Goal: Task Accomplishment & Management: Use online tool/utility

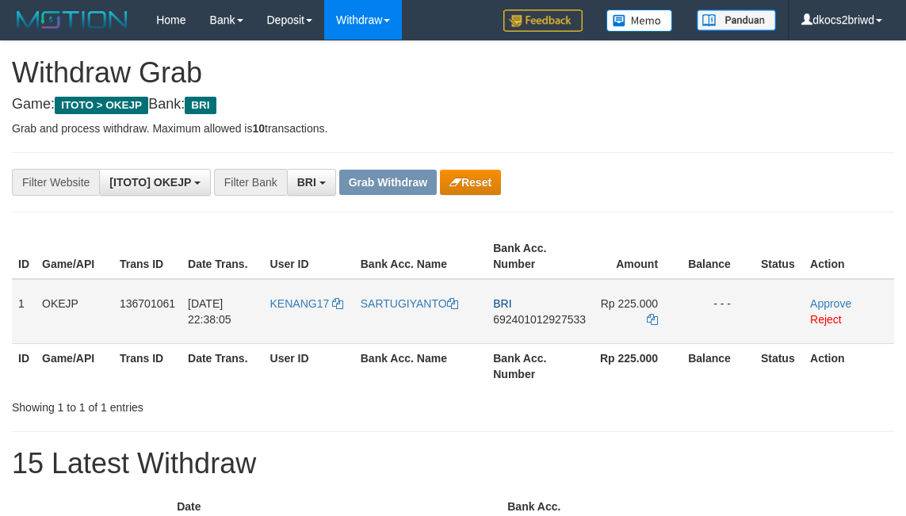
click at [315, 314] on td "KENANG17" at bounding box center [309, 311] width 90 height 65
copy link "KENANG17"
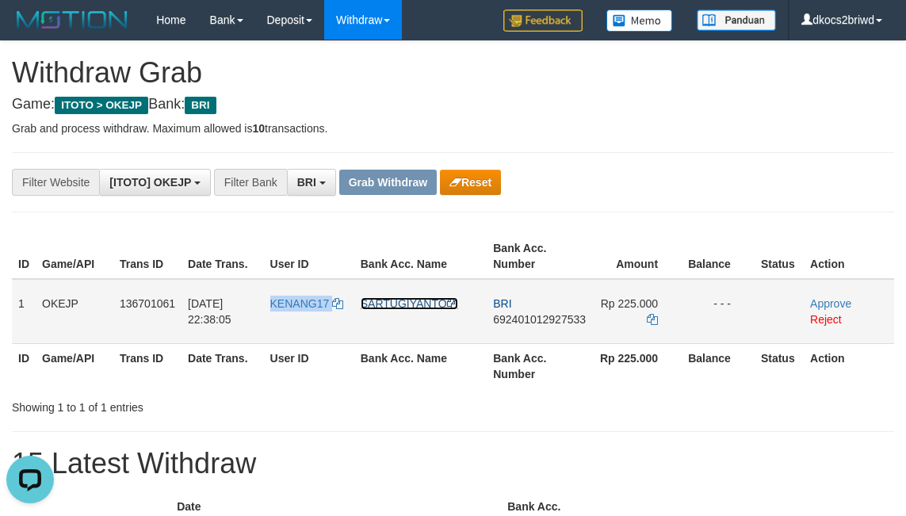
click at [395, 304] on link "SARTUGIYANTO" at bounding box center [409, 303] width 97 height 13
copy link "KENANG17"
click at [569, 335] on td "BRI 692401012927533" at bounding box center [539, 311] width 105 height 65
copy span "692401012927533"
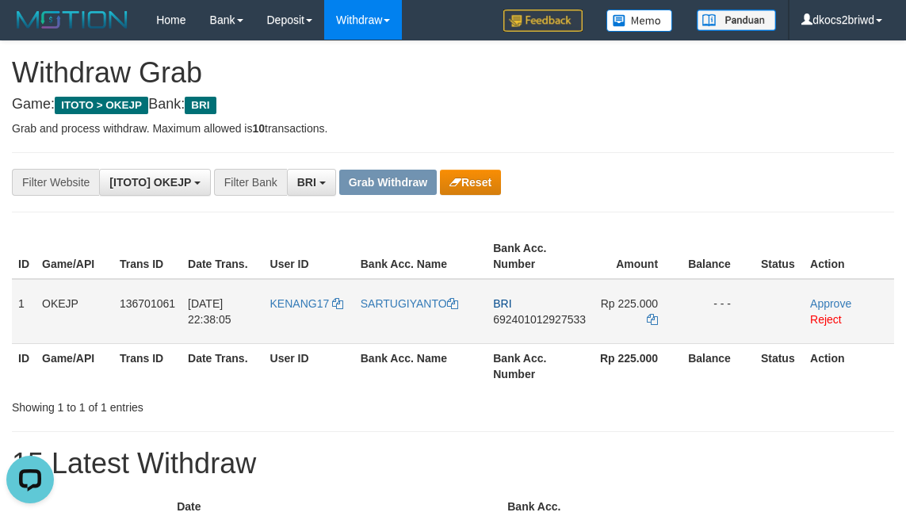
click at [626, 300] on span "Rp 225.000" at bounding box center [629, 303] width 57 height 13
copy td "225.000"
click at [840, 303] on link "Approve" at bounding box center [830, 303] width 41 height 13
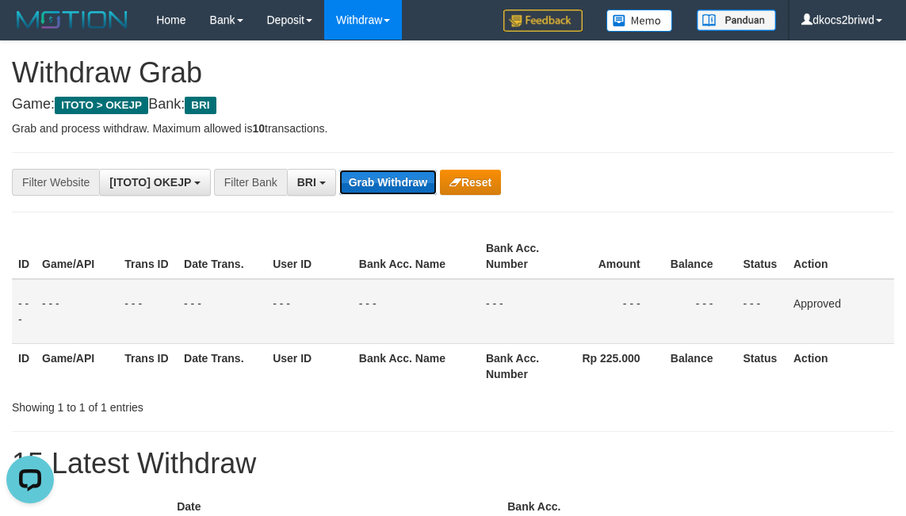
click at [369, 181] on button "Grab Withdraw" at bounding box center [387, 182] width 97 height 25
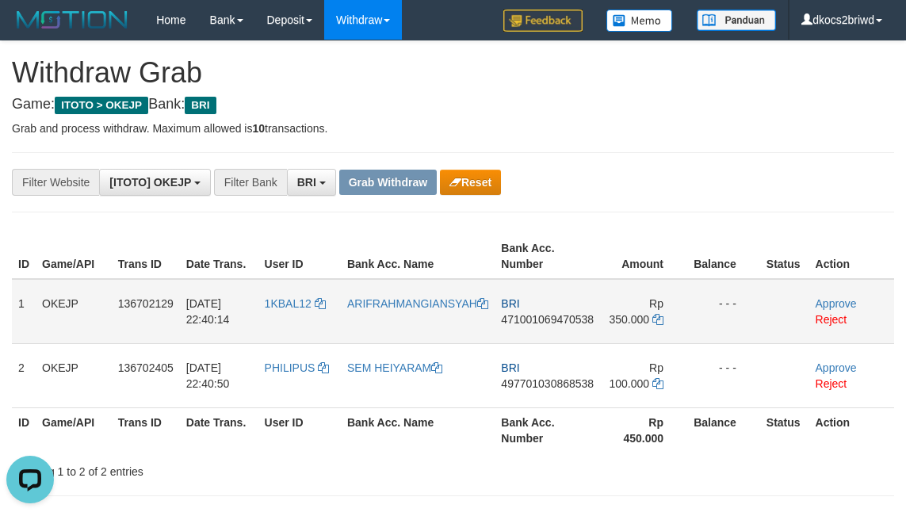
click at [283, 316] on td "1KBAL12" at bounding box center [299, 311] width 82 height 65
copy span "1KBAL12"
click at [403, 307] on link "ARIFRAHMANGIANSYAH" at bounding box center [417, 303] width 141 height 13
copy span "1KBAL12"
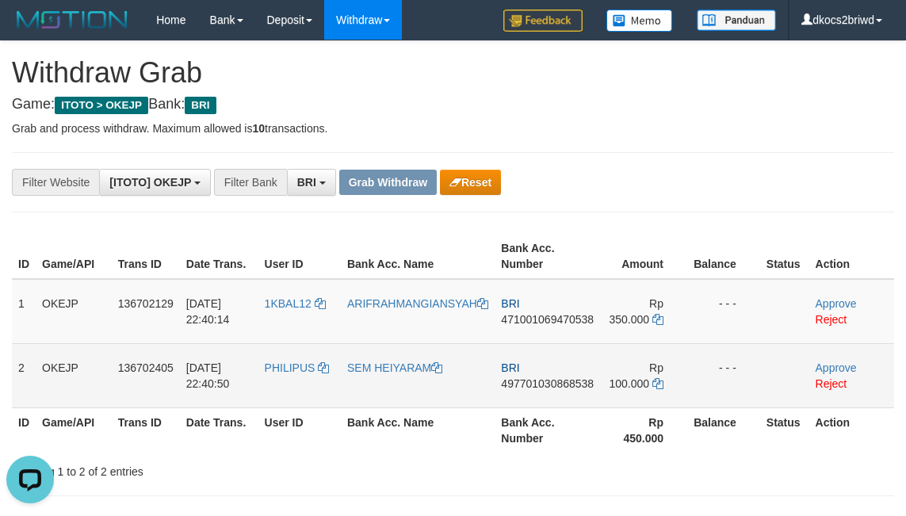
click at [298, 383] on td "PHILIPUS" at bounding box center [299, 375] width 82 height 64
copy span "PHILIPUS"
click at [398, 367] on link "SEM HEIYARAM" at bounding box center [394, 367] width 95 height 13
copy span "PHILIPUS"
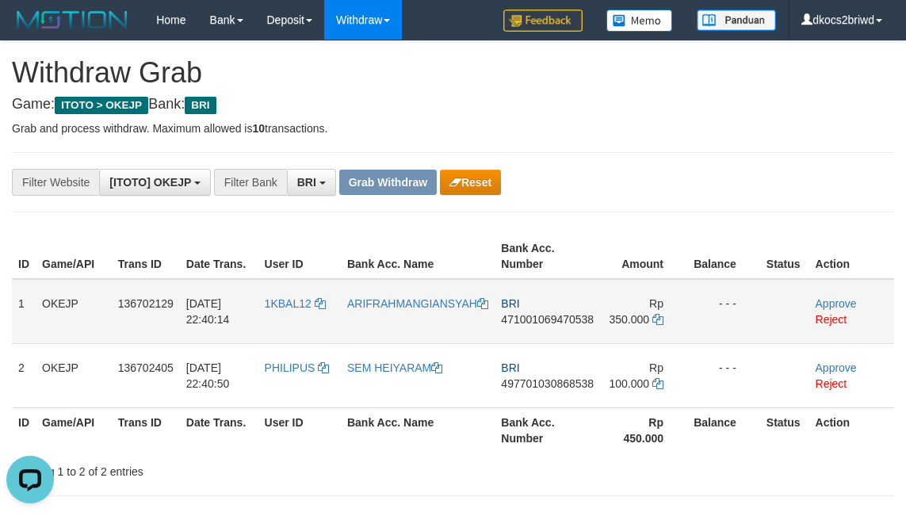
click at [576, 329] on td "BRI 471001069470538" at bounding box center [547, 311] width 105 height 65
copy span "471001069470538"
click at [636, 319] on span "Rp 350.000" at bounding box center [637, 311] width 55 height 29
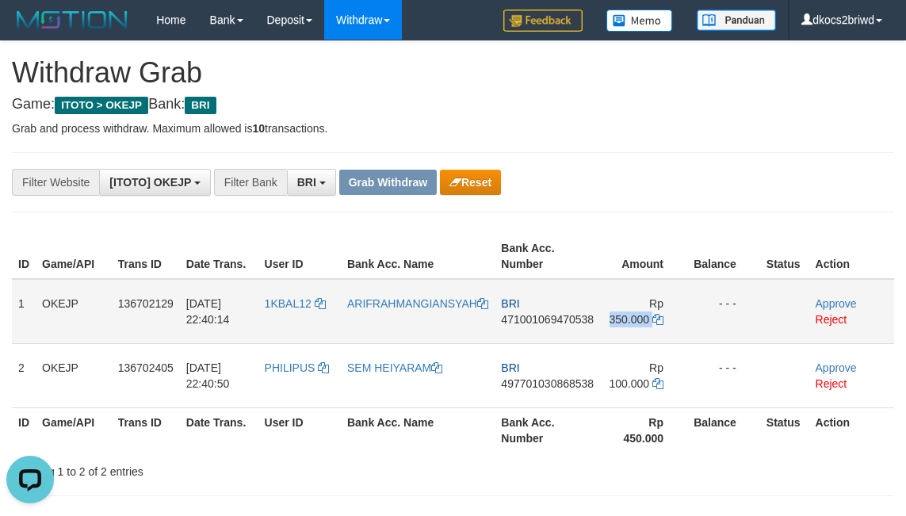
click at [636, 319] on span "Rp 350.000" at bounding box center [637, 311] width 55 height 29
copy td "350.000"
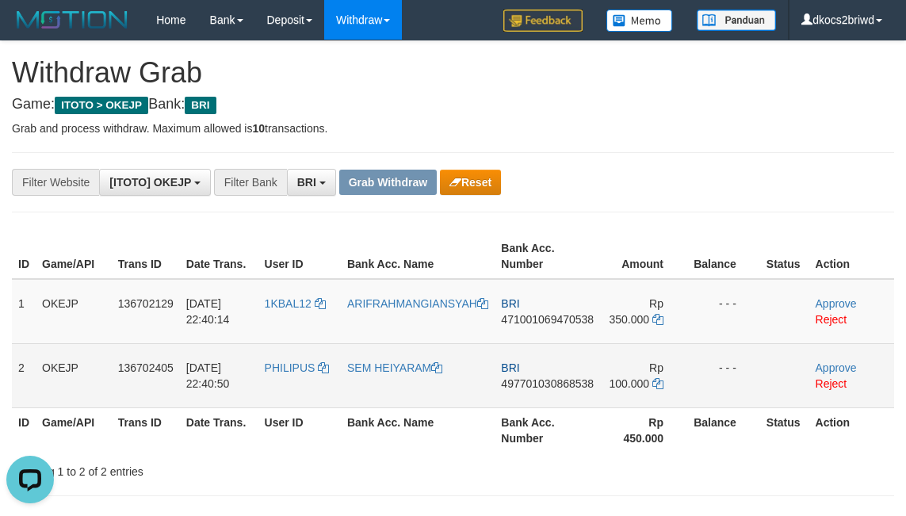
click at [567, 400] on td "BRI 497701030868538" at bounding box center [547, 375] width 105 height 64
copy span "497701030868538"
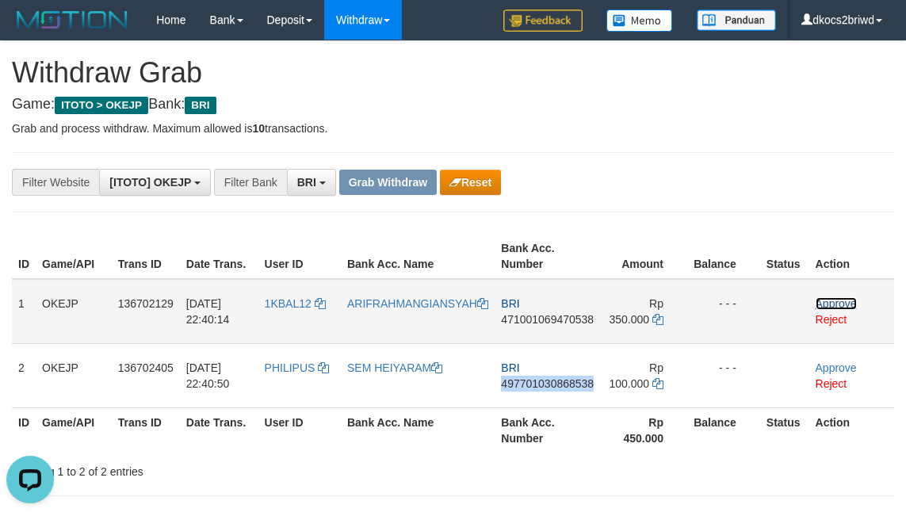
click at [843, 300] on link "Approve" at bounding box center [836, 303] width 41 height 13
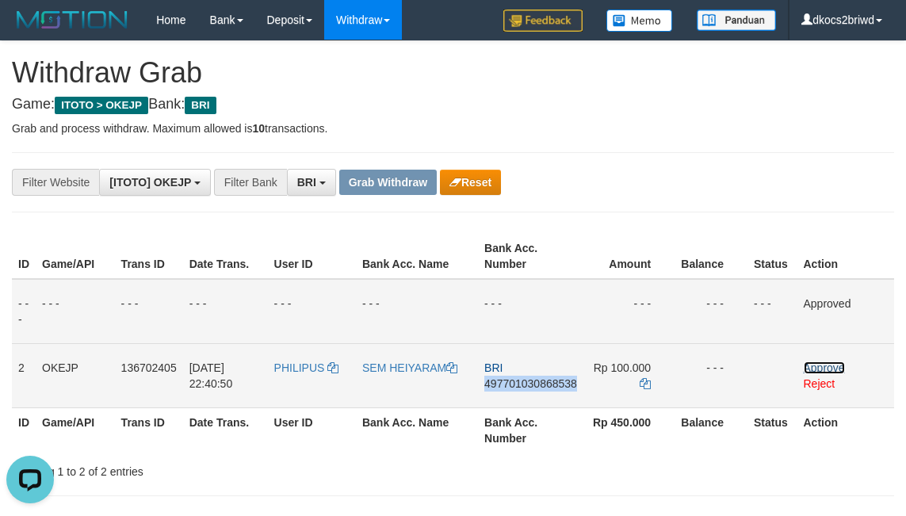
click at [840, 369] on link "Approve" at bounding box center [824, 367] width 41 height 13
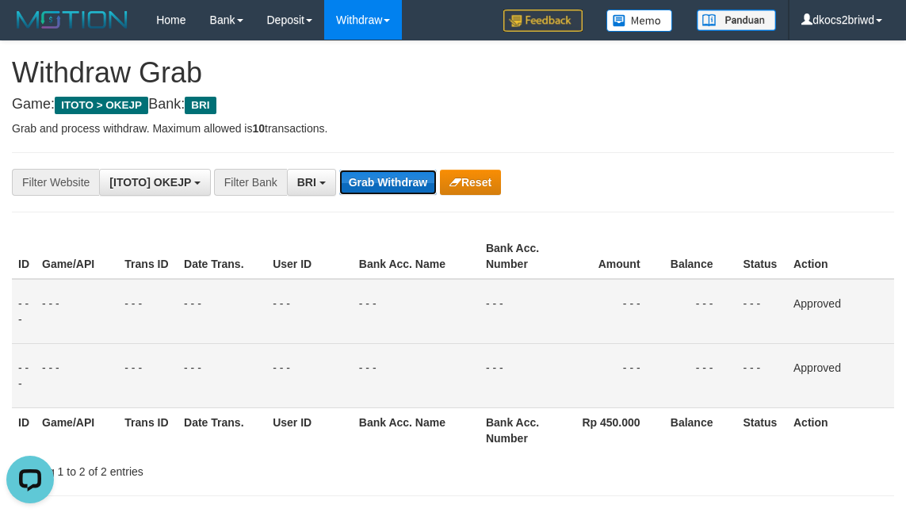
click at [398, 181] on button "Grab Withdraw" at bounding box center [387, 182] width 97 height 25
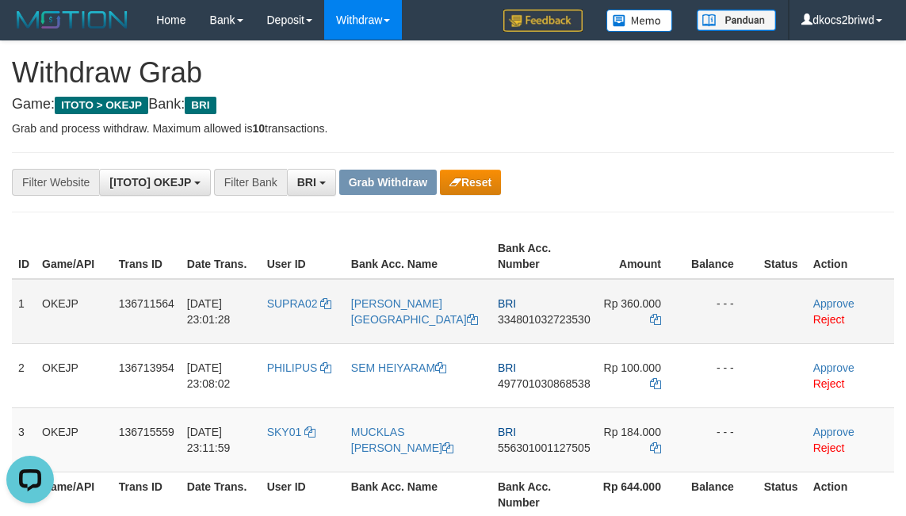
click at [316, 324] on td "SUPRA02" at bounding box center [303, 311] width 84 height 65
copy link "SUPRA02"
click at [392, 303] on link "[PERSON_NAME][GEOGRAPHIC_DATA]" at bounding box center [414, 311] width 127 height 29
copy link "SUPRA02"
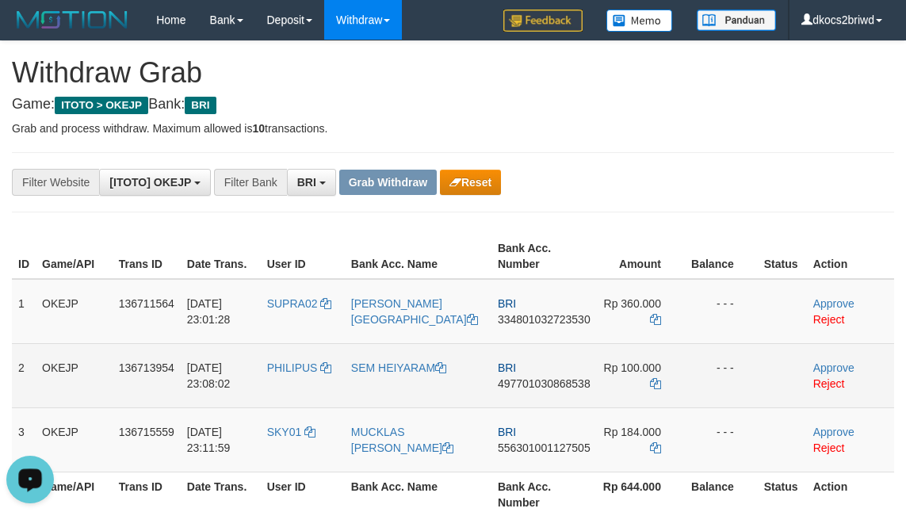
click at [303, 388] on td "PHILIPUS" at bounding box center [303, 375] width 84 height 64
copy span "PHILIPUS"
click at [426, 369] on link "SEM HEIYARAM" at bounding box center [398, 367] width 95 height 13
copy span "PHILIPUS"
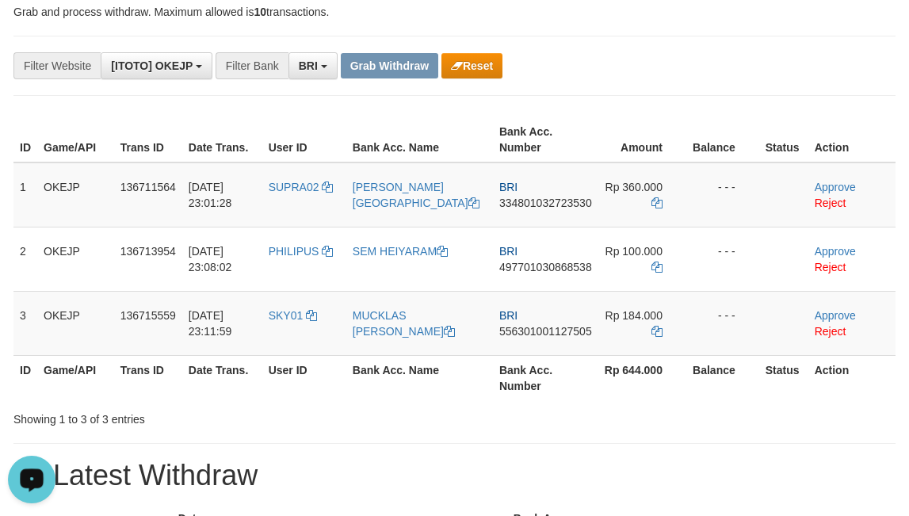
scroll to position [119, 0]
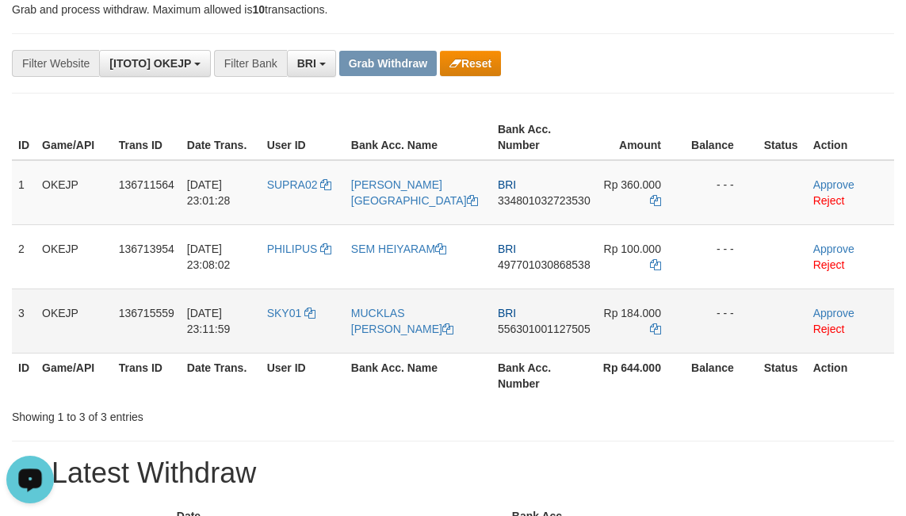
click at [308, 331] on td "SKY01" at bounding box center [303, 321] width 84 height 64
copy span "SKY01"
click at [386, 314] on link "MUCKLAS ADI PUTRA" at bounding box center [402, 321] width 102 height 29
copy span "SKY01"
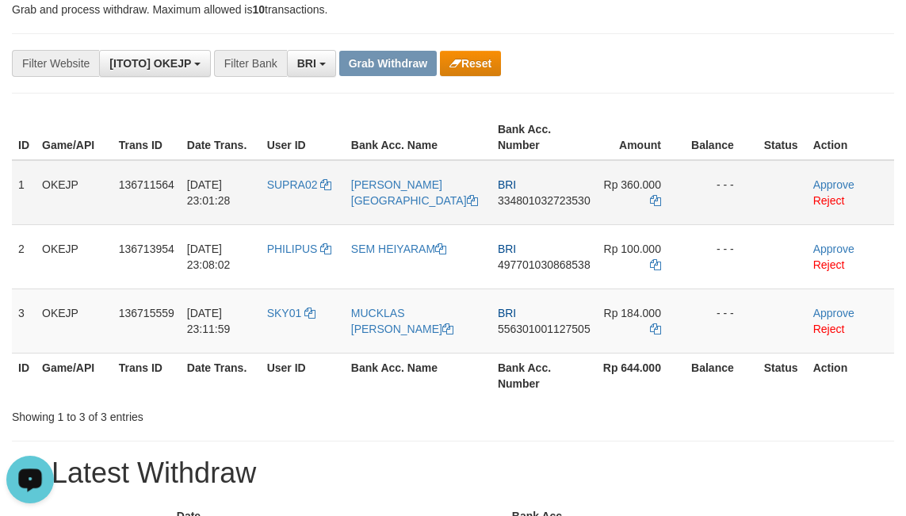
click at [549, 214] on td "BRI 334801032723530" at bounding box center [543, 192] width 105 height 65
copy span "334801032723530"
click at [624, 183] on span "Rp 360.000" at bounding box center [632, 184] width 57 height 13
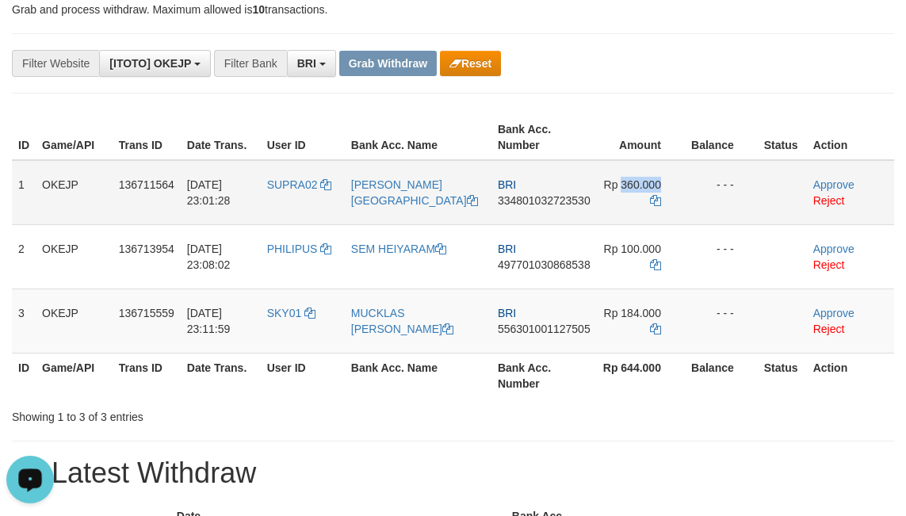
copy td "360.000"
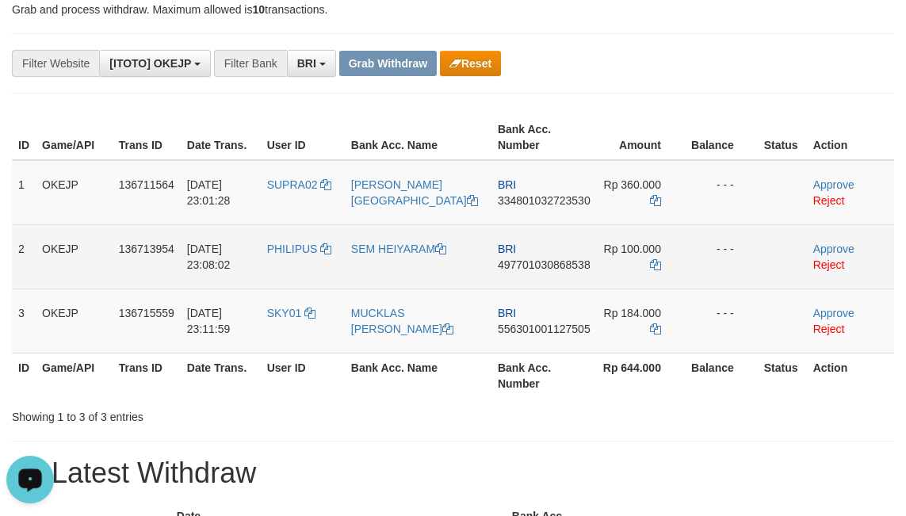
click at [541, 278] on td "BRI 497701030868538" at bounding box center [543, 256] width 105 height 64
copy span "497701030868538"
click at [633, 248] on span "Rp 100.000" at bounding box center [632, 249] width 57 height 13
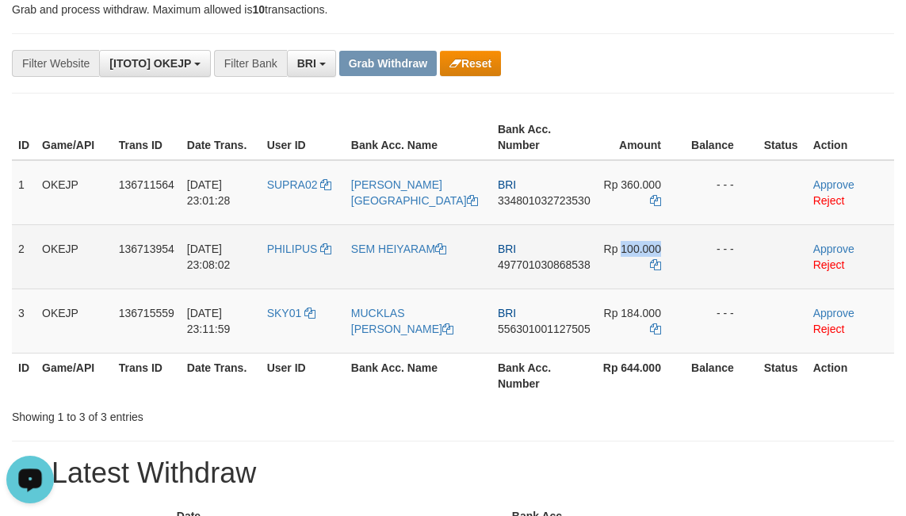
copy td "100.000"
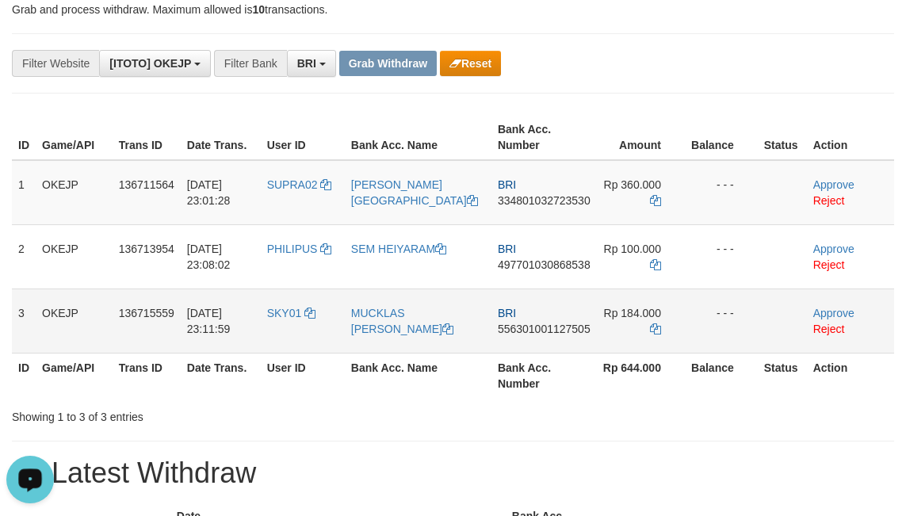
click at [537, 346] on td "BRI 556301001127505" at bounding box center [543, 321] width 105 height 64
click at [557, 347] on td "BRI 556301001127505" at bounding box center [543, 321] width 105 height 64
click at [621, 312] on span "Rp 184.000" at bounding box center [632, 313] width 57 height 13
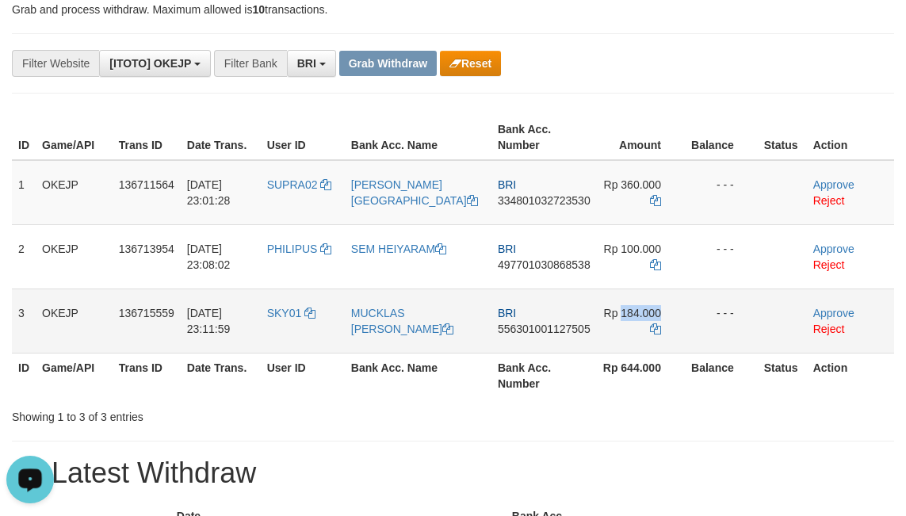
click at [621, 312] on span "Rp 184.000" at bounding box center [632, 313] width 57 height 13
click at [816, 183] on link "Approve" at bounding box center [833, 184] width 41 height 13
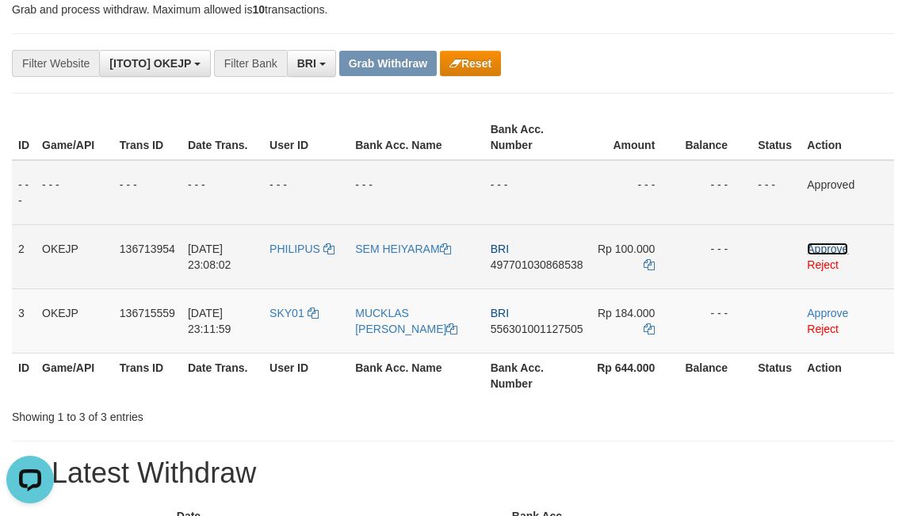
click at [814, 246] on link "Approve" at bounding box center [827, 249] width 41 height 13
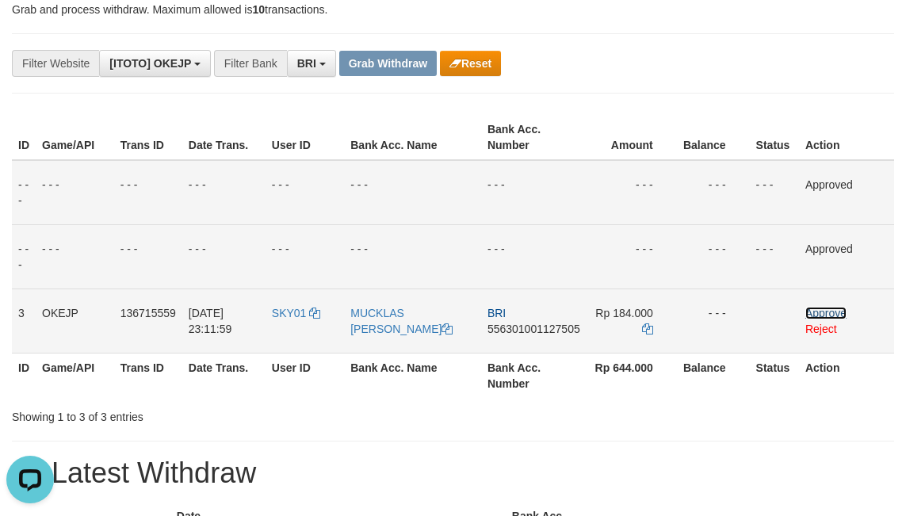
click at [813, 310] on link "Approve" at bounding box center [825, 313] width 41 height 13
